Goal: Transaction & Acquisition: Purchase product/service

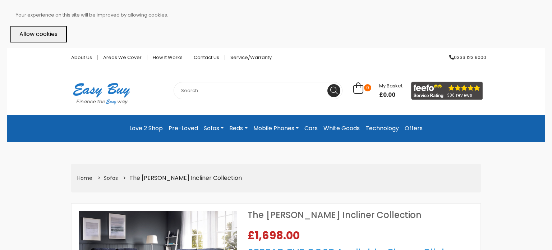
select select "104"
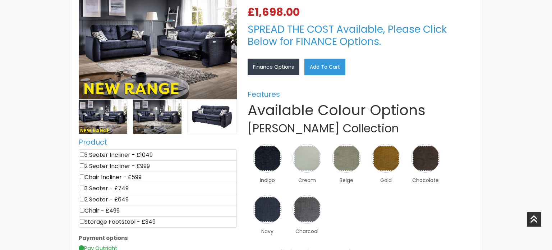
scroll to position [227, 0]
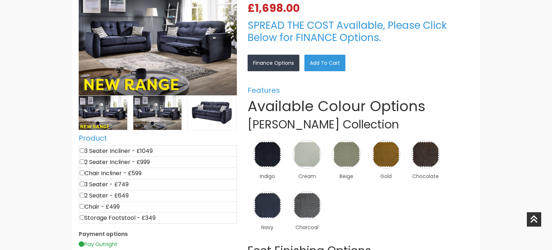
click at [81, 152] on input"] "checkbox" at bounding box center [82, 150] width 5 height 5
checkbox input"] "true"
type input "1049"
click at [82, 172] on input"] "checkbox" at bounding box center [82, 172] width 5 height 5
checkbox input"] "true"
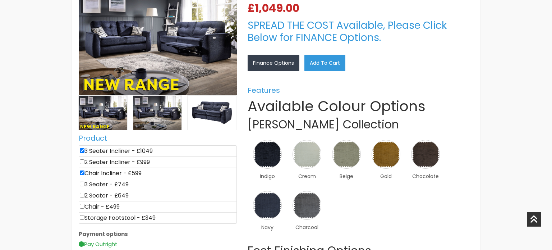
type input "1648"
click at [307, 207] on img at bounding box center [307, 205] width 32 height 32
click at [0, 0] on link "×" at bounding box center [0, 0] width 0 height 0
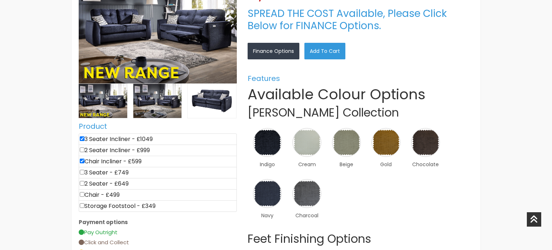
scroll to position [260, 0]
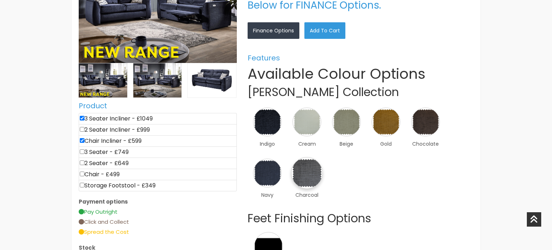
click at [309, 173] on img at bounding box center [307, 173] width 32 height 32
click at [0, 0] on link "×" at bounding box center [0, 0] width 0 height 0
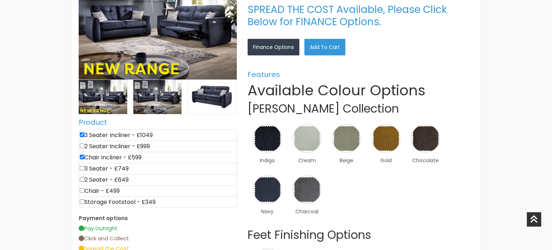
scroll to position [245, 0]
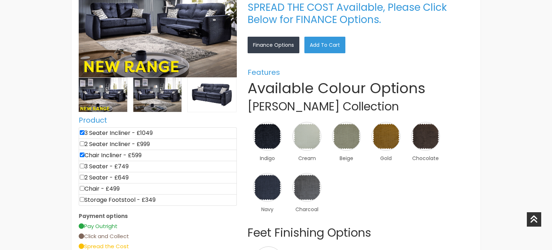
click at [82, 203] on li "Storage Footstool - £349" at bounding box center [158, 200] width 158 height 12
click at [82, 198] on input"] "checkbox" at bounding box center [82, 199] width 5 height 5
checkbox input"] "true"
type input "1997"
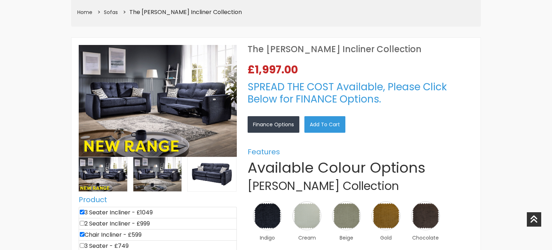
scroll to position [164, 0]
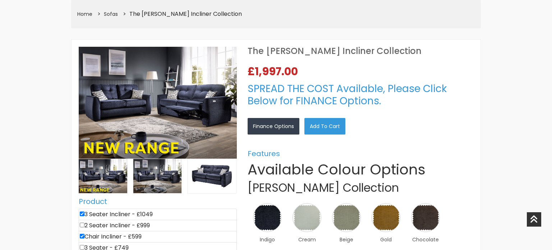
scroll to position [260, 0]
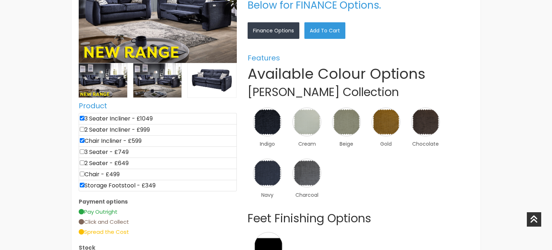
scroll to position [227, 0]
